Goal: Task Accomplishment & Management: Manage account settings

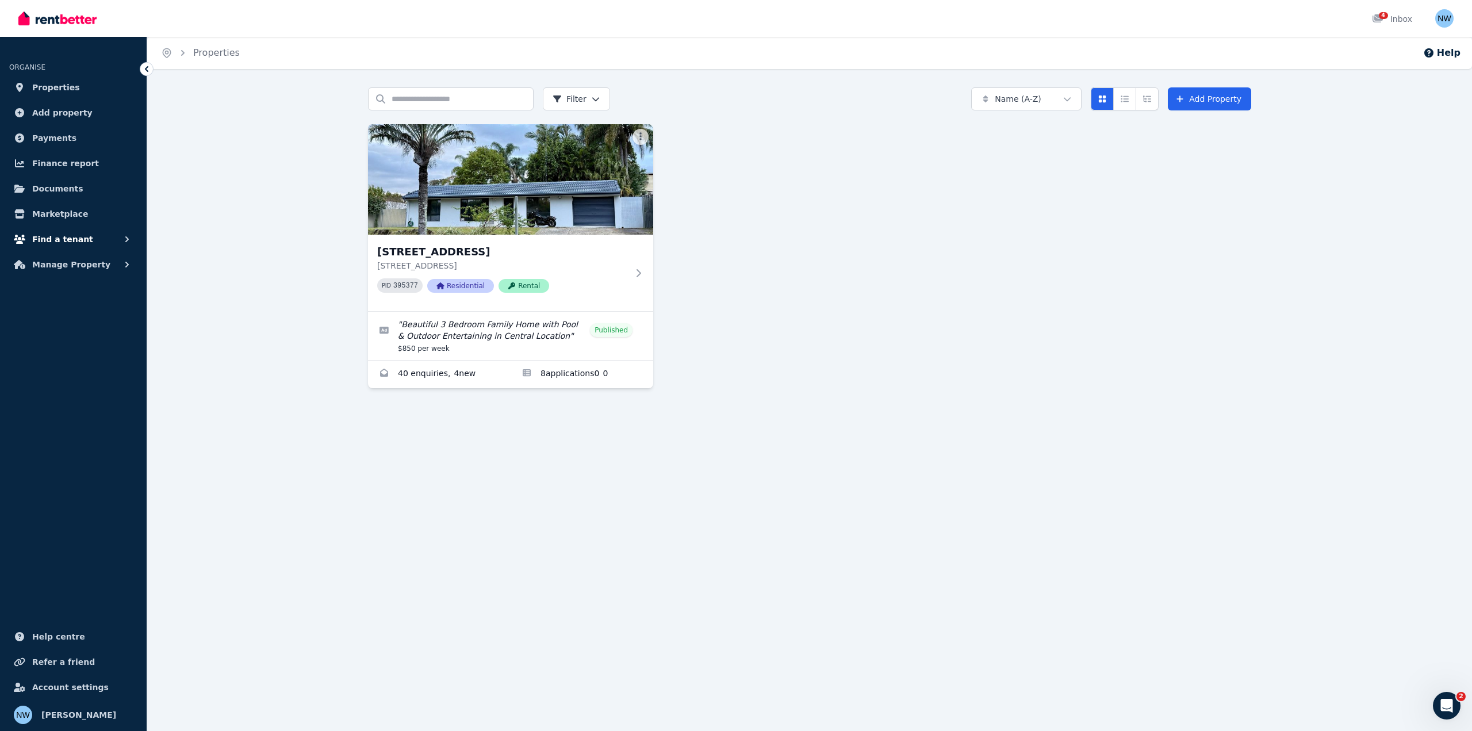
click at [67, 237] on span "Find a tenant" at bounding box center [62, 239] width 61 height 14
click at [86, 307] on span "Applications" at bounding box center [90, 311] width 78 height 14
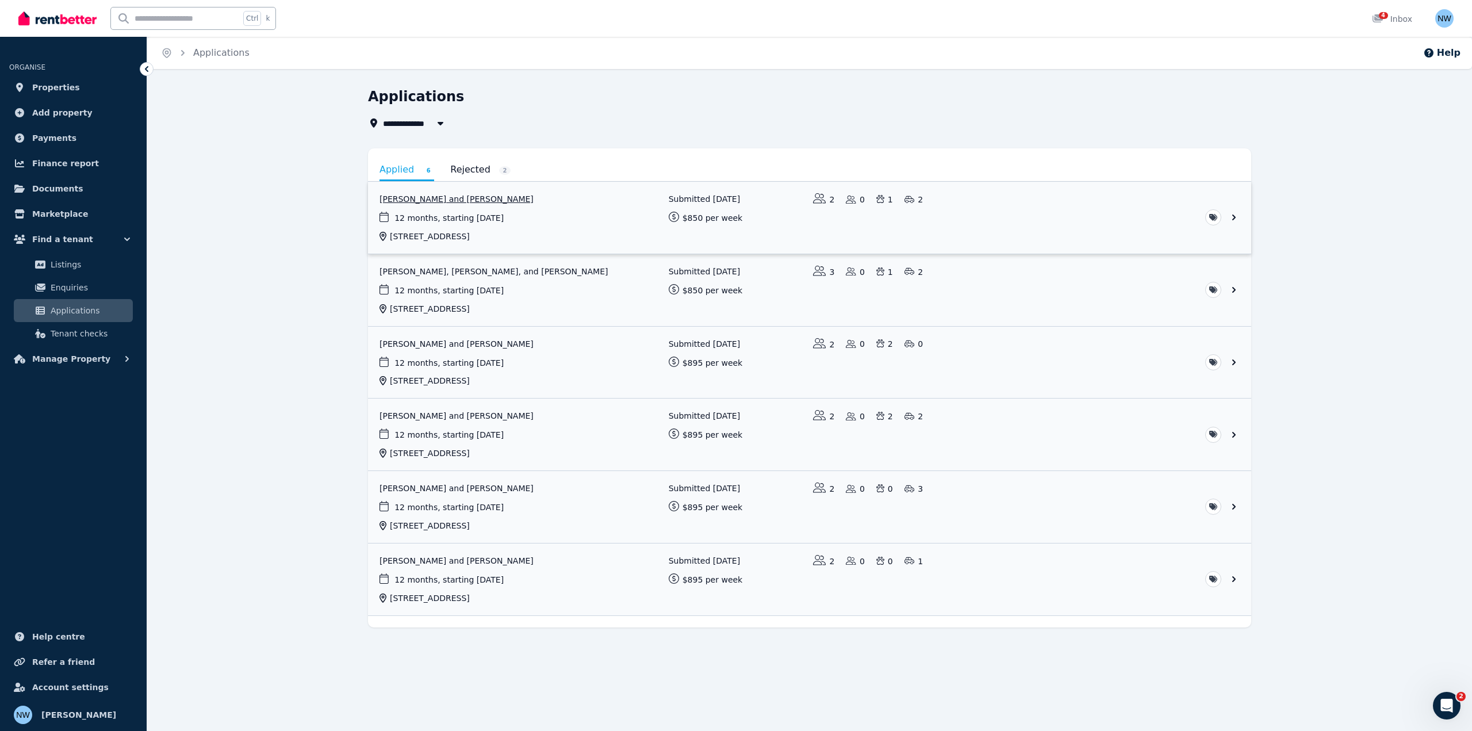
click at [522, 200] on link "View application: Vinicius Benevides Kohn and Laura Vianna" at bounding box center [809, 218] width 883 height 72
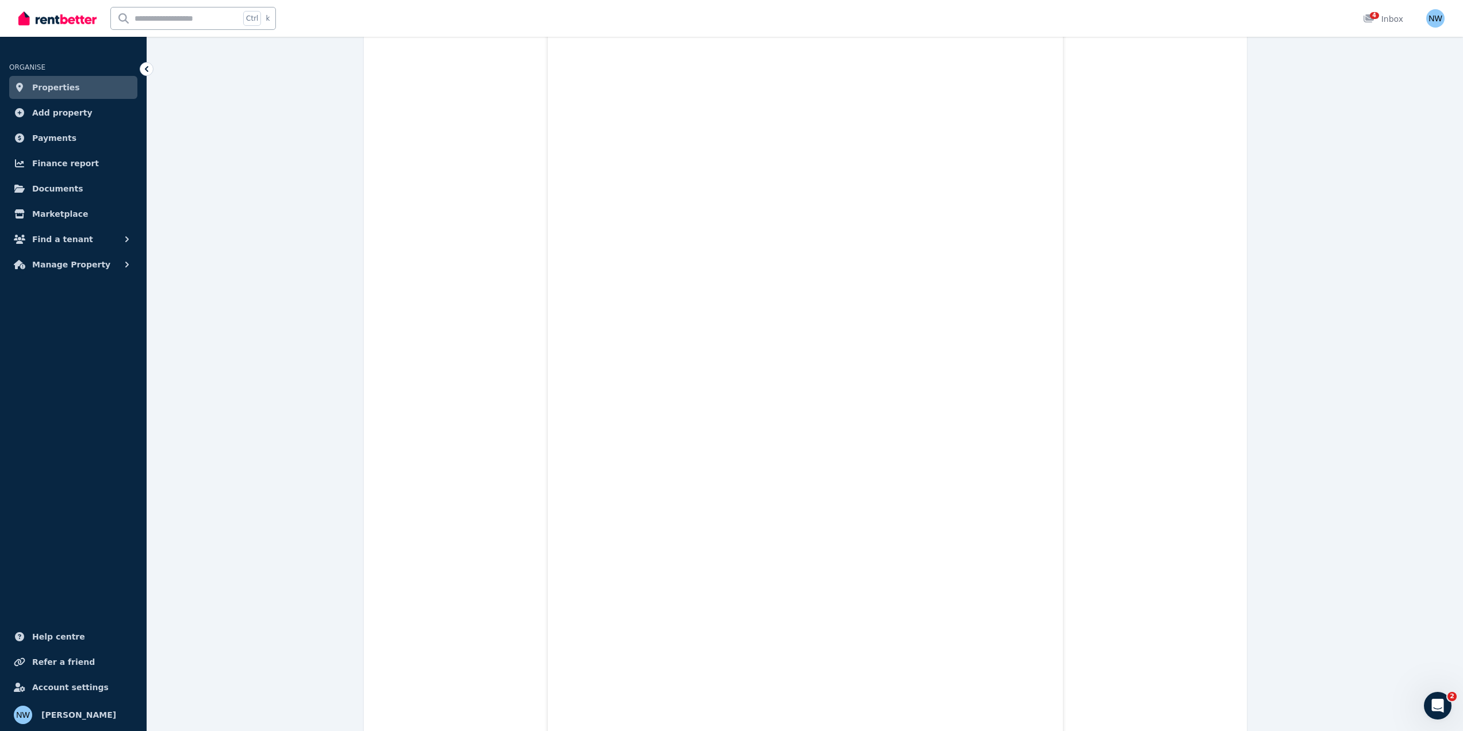
scroll to position [2311, 0]
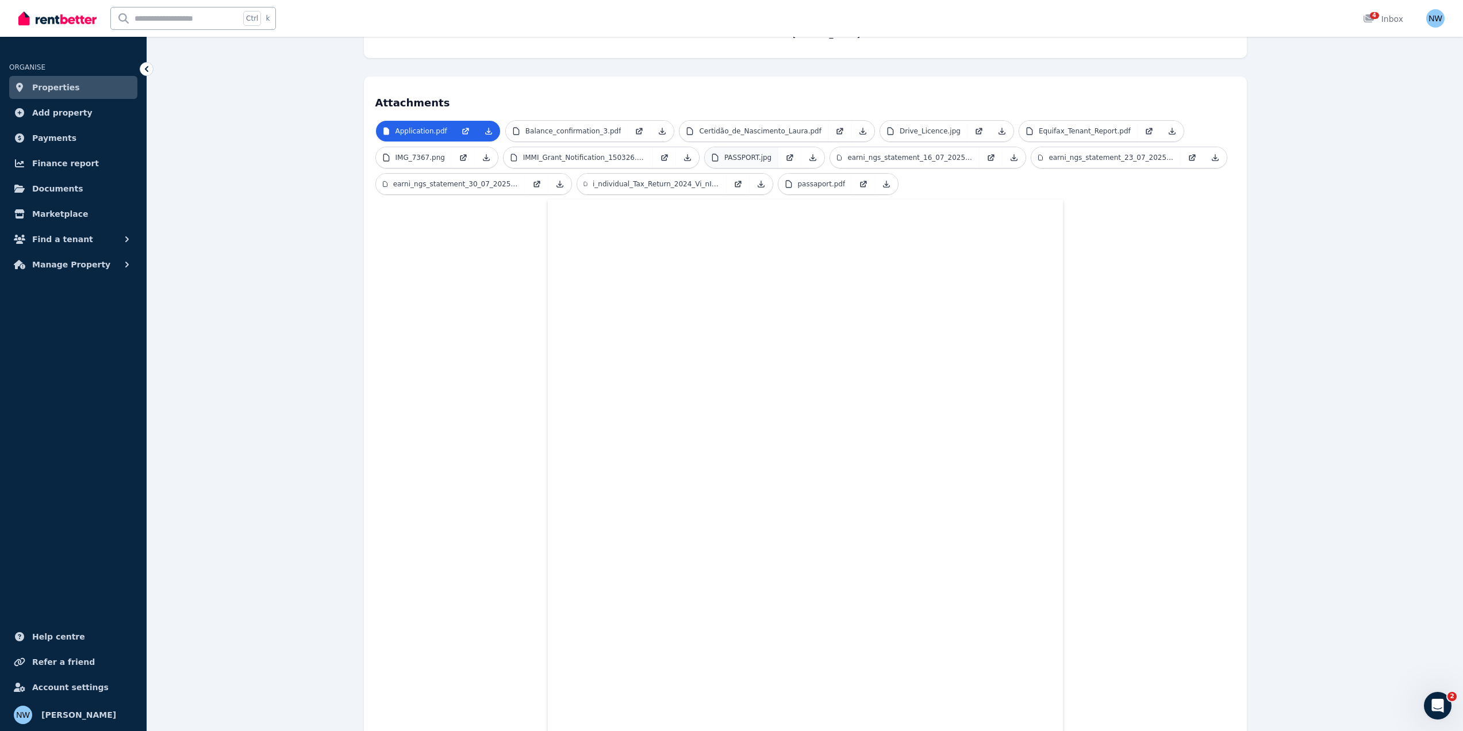
scroll to position [126, 0]
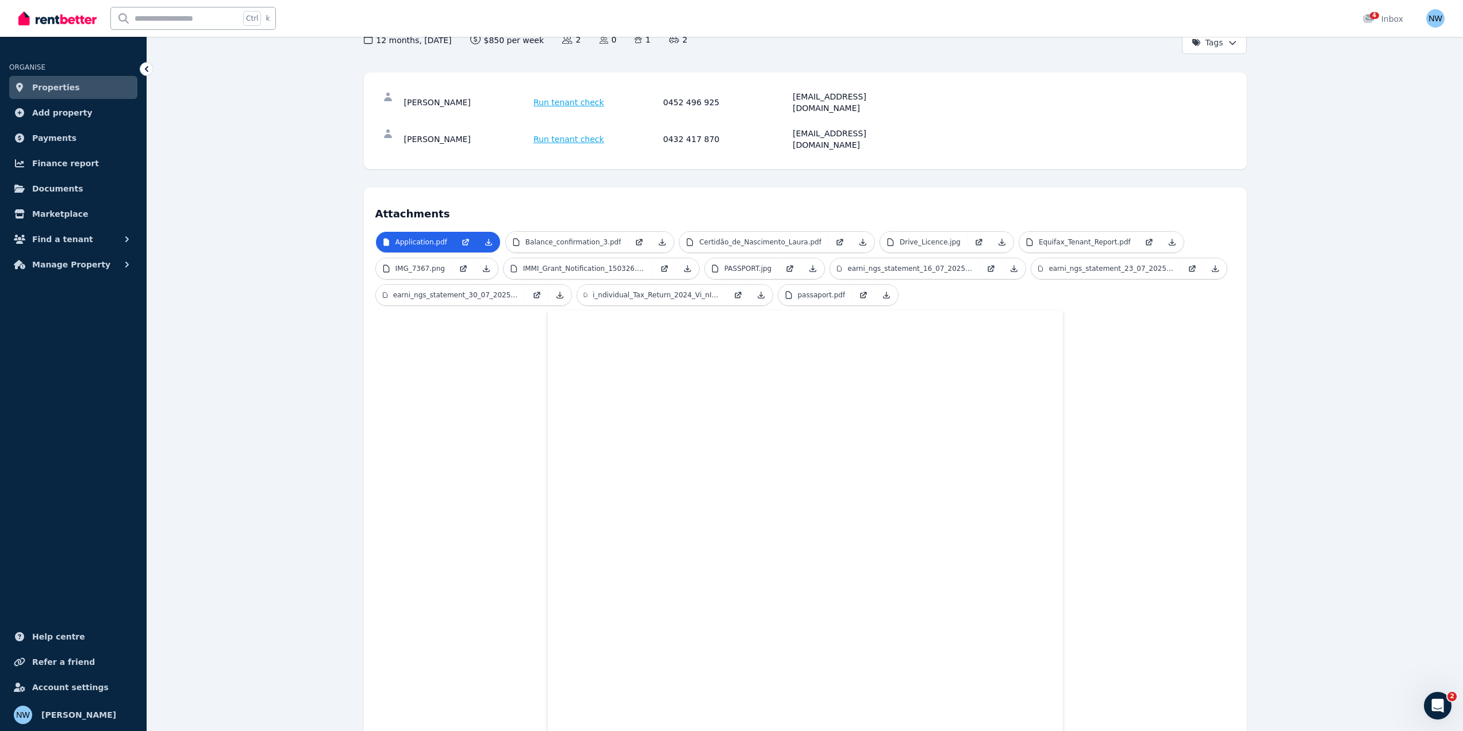
drag, startPoint x: 1160, startPoint y: 306, endPoint x: 1153, endPoint y: 302, distance: 8.3
click at [906, 264] on p "earni_ngs_statement_16_07_2025_6506945.pdf" at bounding box center [909, 268] width 125 height 9
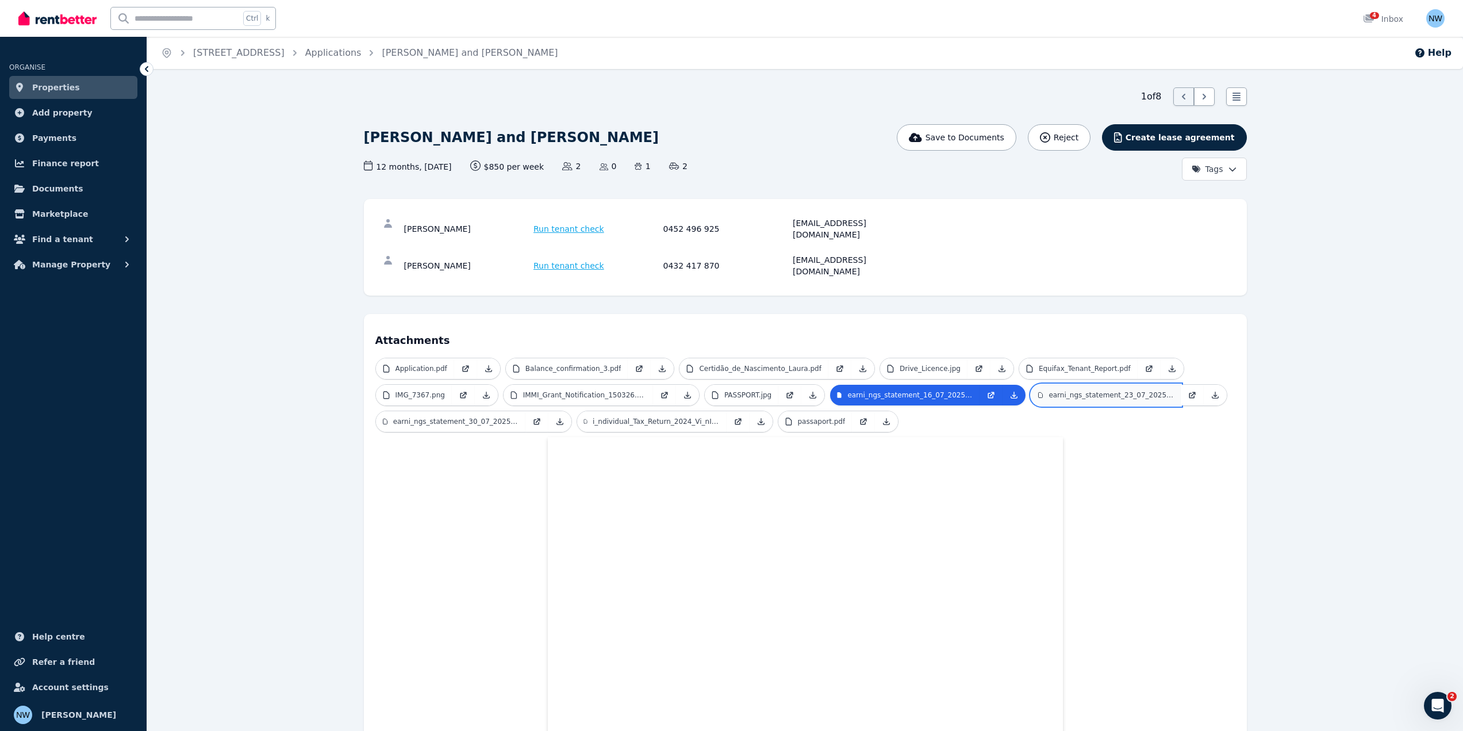
click at [1084, 390] on p "earni_ngs_statement_23_07_2025_6564601.pdf" at bounding box center [1111, 394] width 125 height 9
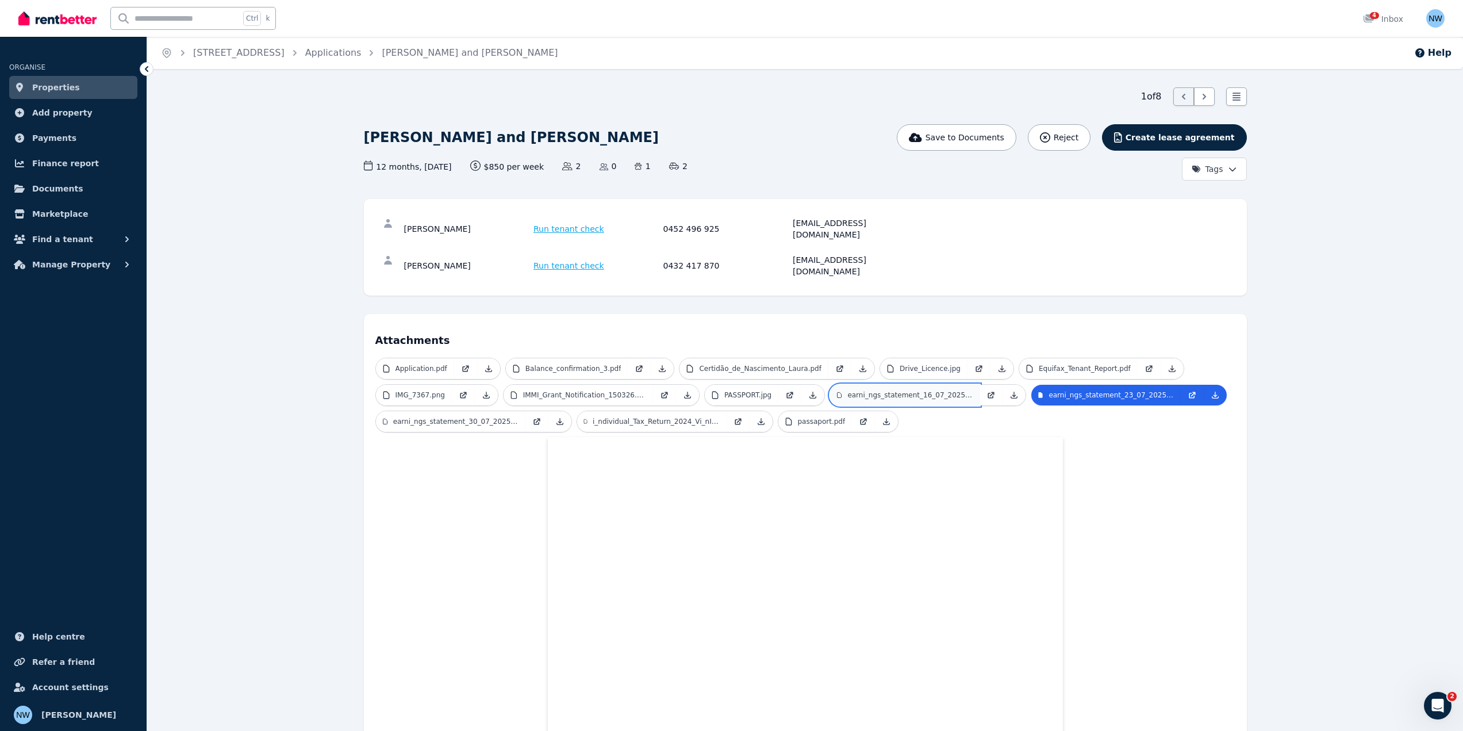
click at [851, 390] on p "earni_ngs_statement_16_07_2025_6506945.pdf" at bounding box center [909, 394] width 125 height 9
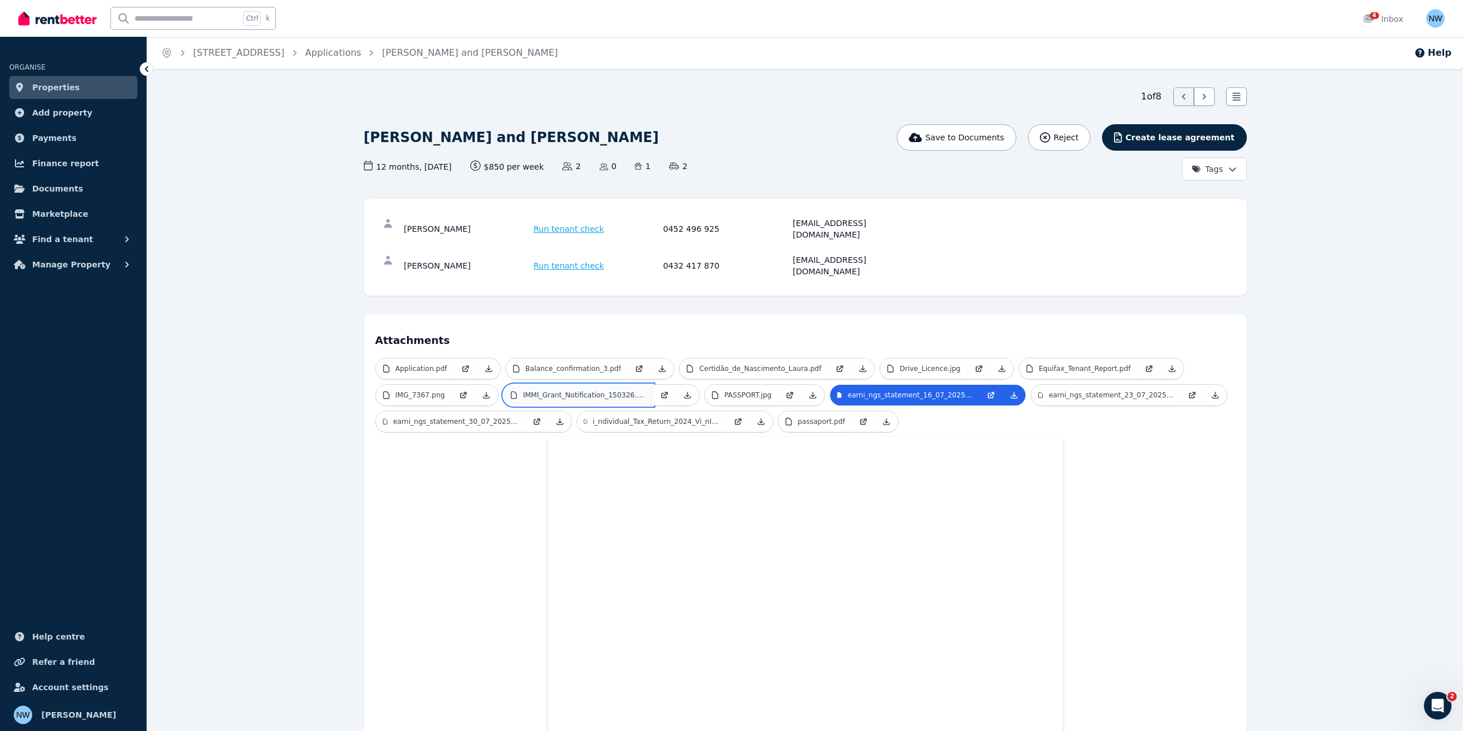
click at [592, 385] on link "IMMI_Grant_Notification_150326.pdf" at bounding box center [578, 395] width 149 height 21
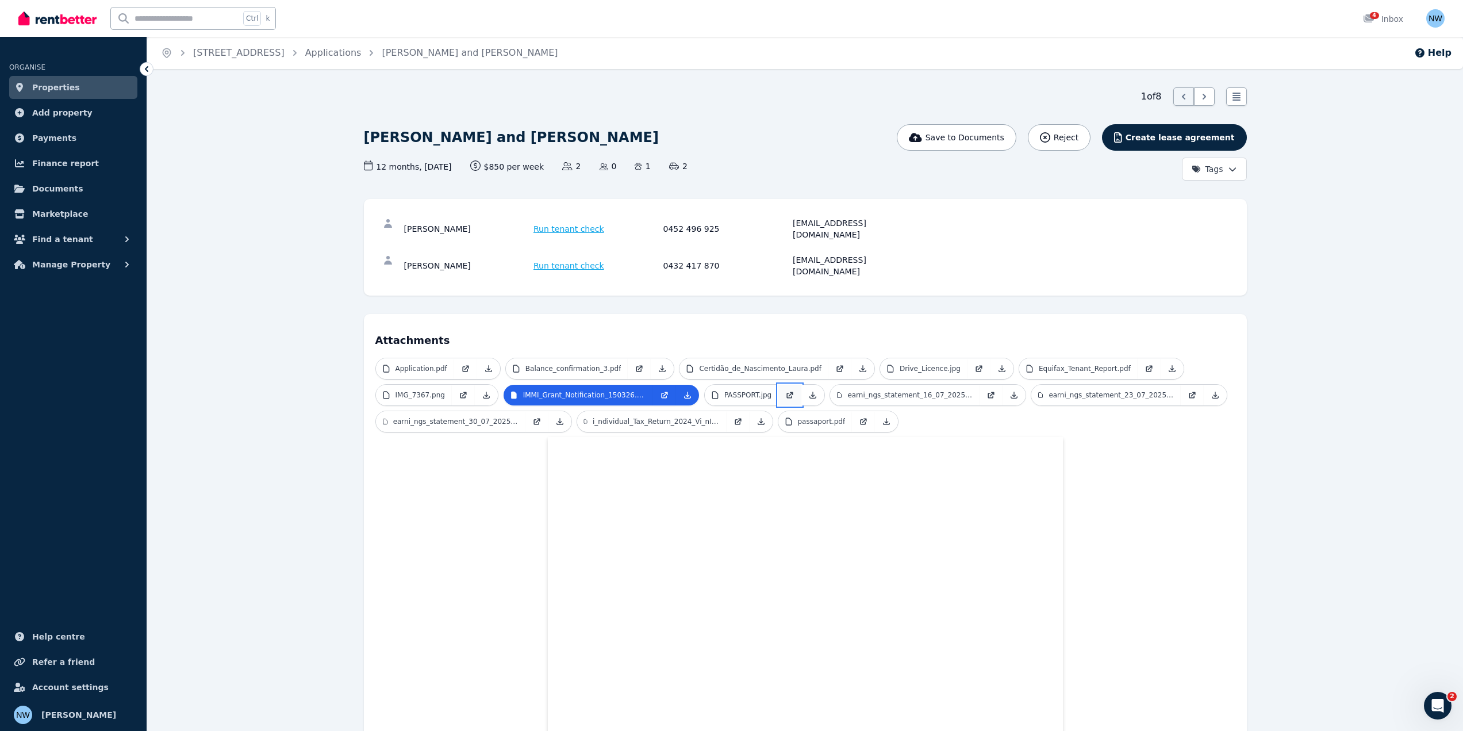
click at [778, 385] on link at bounding box center [789, 395] width 23 height 21
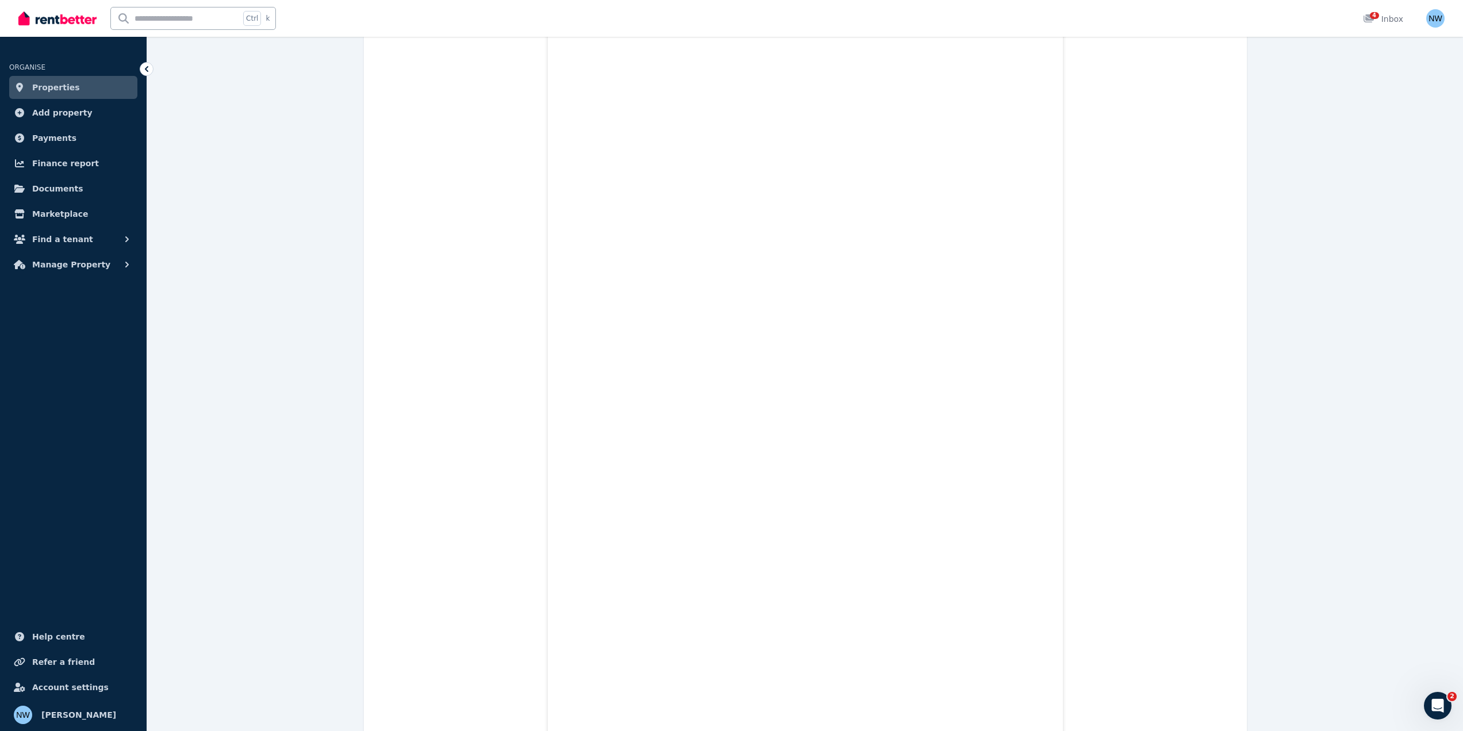
scroll to position [1488, 0]
